Goal: Task Accomplishment & Management: Manage account settings

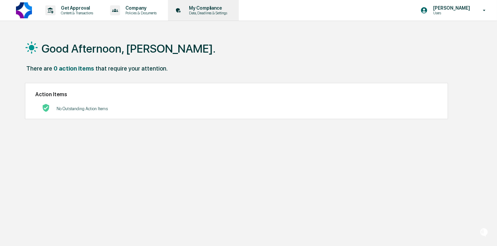
click at [209, 8] on p "My Compliance" at bounding box center [207, 7] width 47 height 5
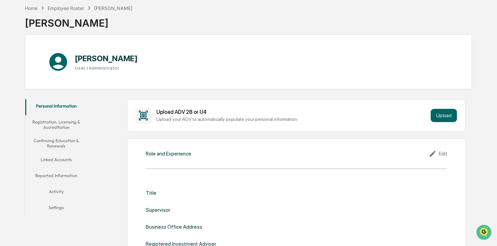
scroll to position [32, 0]
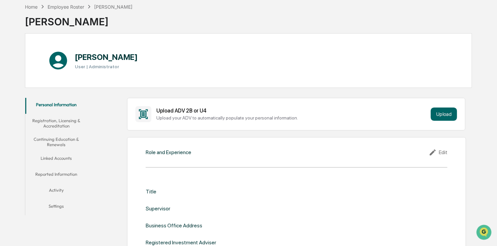
click at [68, 176] on button "Reported Information" at bounding box center [56, 175] width 62 height 16
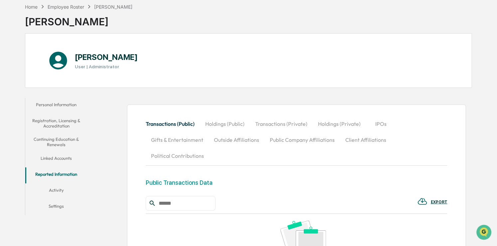
click at [234, 121] on button "Holdings (Public)" at bounding box center [225, 124] width 50 height 16
click at [325, 122] on button "Holdings (Private)" at bounding box center [339, 124] width 53 height 16
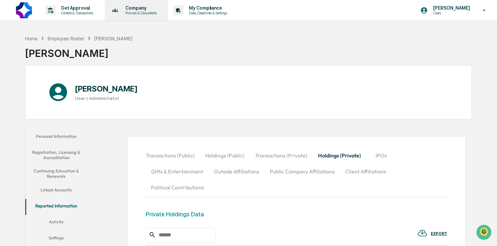
click at [160, 13] on p "Policies & Documents" at bounding box center [140, 13] width 40 height 5
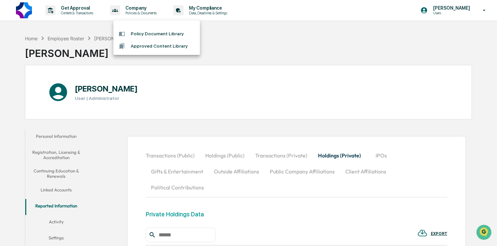
click at [210, 12] on div at bounding box center [248, 123] width 497 height 246
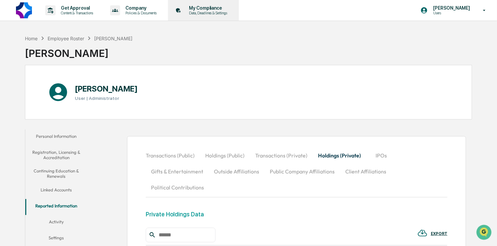
click at [219, 13] on p "Data, Deadlines & Settings" at bounding box center [207, 13] width 47 height 5
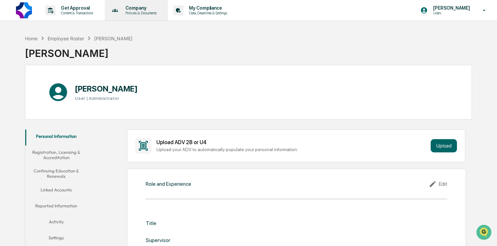
click at [160, 10] on p "Company" at bounding box center [140, 7] width 40 height 5
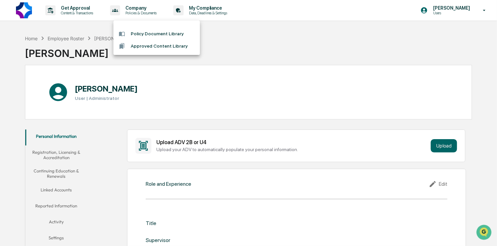
click at [88, 10] on div at bounding box center [248, 123] width 497 height 246
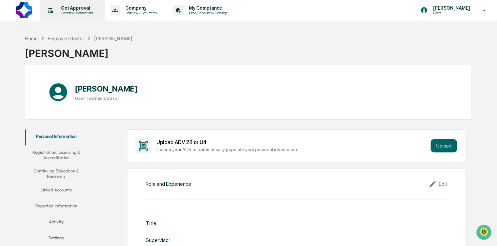
click at [77, 13] on p "Content & Transactions" at bounding box center [76, 13] width 41 height 5
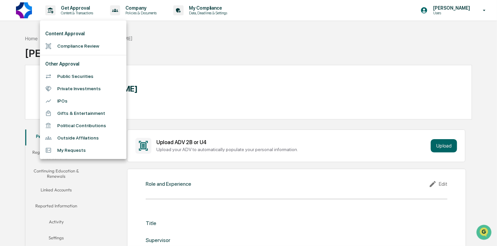
click at [27, 55] on div at bounding box center [248, 123] width 497 height 246
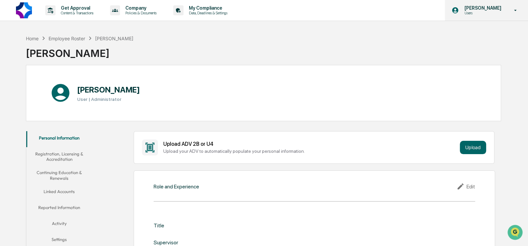
click at [481, 12] on p "Users" at bounding box center [482, 13] width 46 height 5
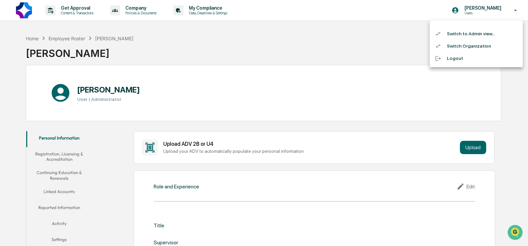
click at [474, 45] on li "Switch Organization" at bounding box center [476, 46] width 93 height 12
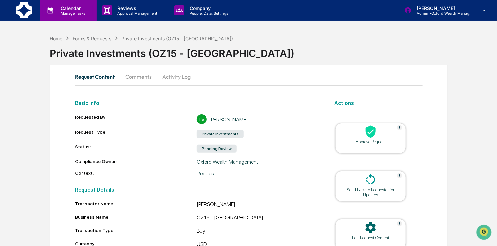
click at [76, 9] on p "Calendar" at bounding box center [72, 8] width 34 height 6
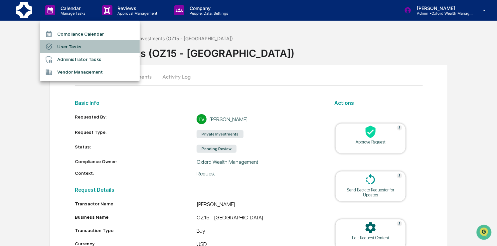
click at [68, 47] on li "User Tasks" at bounding box center [90, 46] width 100 height 13
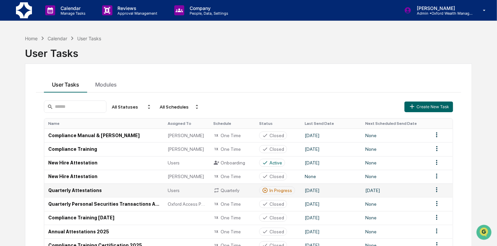
click at [86, 189] on td "Quarterly Attestations" at bounding box center [103, 190] width 119 height 14
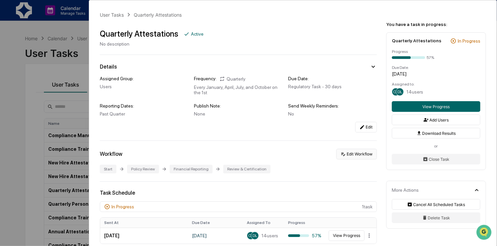
click at [347, 152] on button "Edit Workflow" at bounding box center [356, 154] width 41 height 11
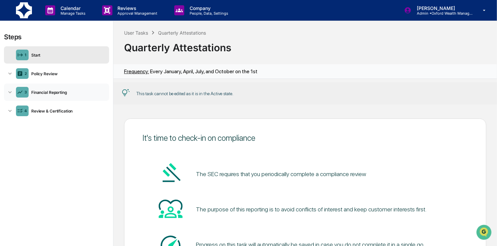
click at [45, 95] on div "3 Financial Reporting" at bounding box center [56, 92] width 105 height 17
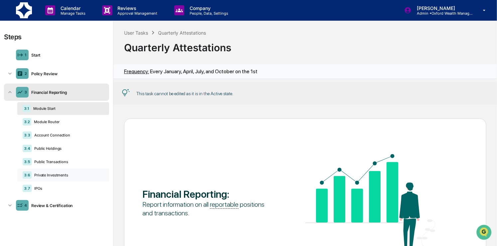
click at [50, 175] on div "Private Investments" at bounding box center [68, 175] width 72 height 5
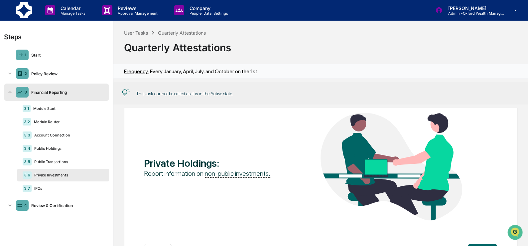
scroll to position [36, 0]
